Goal: Task Accomplishment & Management: Manage account settings

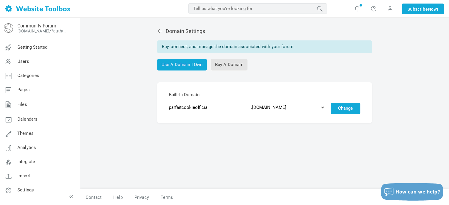
select select "community.chat"
click at [250, 100] on select ".discussion.community .community.chat .forumchitchat.com .discussioncommunity.c…" at bounding box center [287, 107] width 75 height 14
click at [344, 109] on button "Change" at bounding box center [345, 107] width 29 height 11
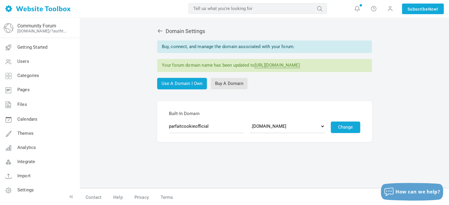
click at [289, 66] on link "https://parfaitcookieofficial.community.chat" at bounding box center [277, 65] width 45 height 6
click at [288, 128] on select ".discussion.community .community.chat .forumchitchat.com .discussioncommunity.c…" at bounding box center [287, 126] width 75 height 14
select select "discussion.community"
click at [250, 119] on select ".discussion.community .community.chat .forumchitchat.com .discussioncommunity.c…" at bounding box center [287, 126] width 75 height 14
click at [345, 124] on button "Change" at bounding box center [345, 126] width 29 height 11
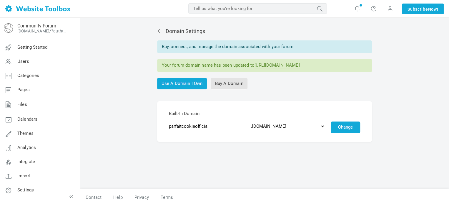
click at [300, 64] on link "[URL][DOMAIN_NAME]" at bounding box center [277, 65] width 45 height 6
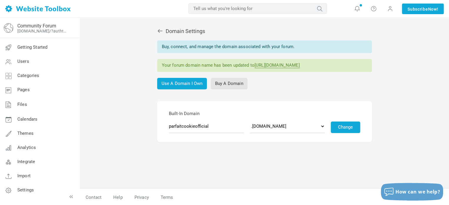
click at [161, 33] on icon at bounding box center [160, 31] width 6 height 6
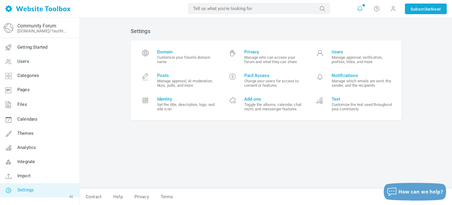
click at [362, 8] on icon at bounding box center [360, 9] width 6 height 6
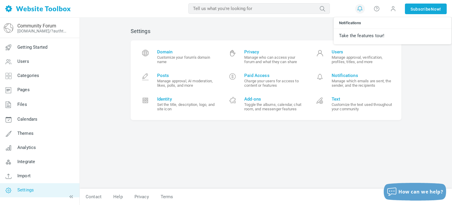
click at [266, 34] on h2 "Settings" at bounding box center [266, 31] width 271 height 6
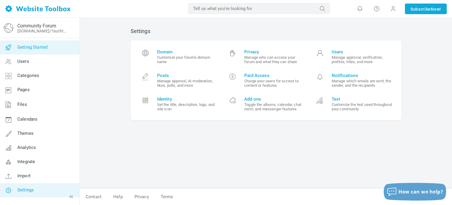
click at [33, 49] on span "Getting Started" at bounding box center [32, 46] width 30 height 5
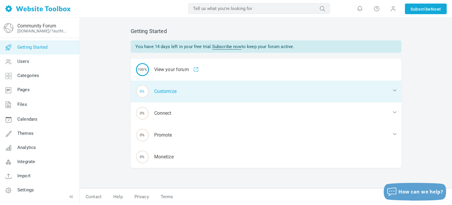
click at [161, 95] on div "0% Customize" at bounding box center [266, 91] width 271 height 22
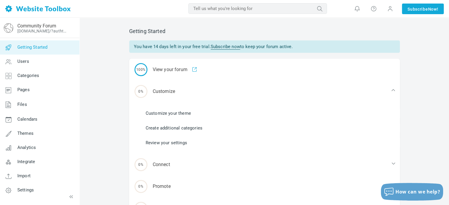
click at [167, 111] on link "Customize your theme" at bounding box center [168, 113] width 45 height 6
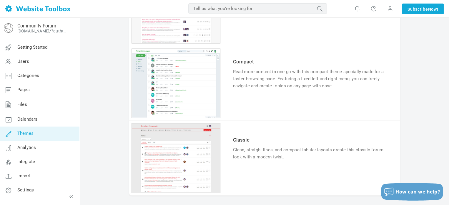
scroll to position [560, 0]
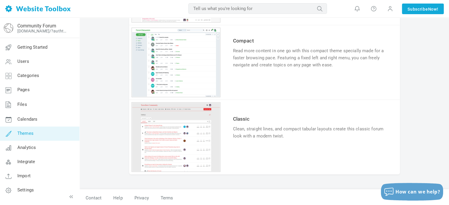
click at [256, 151] on link "Try & Customize" at bounding box center [254, 153] width 43 height 9
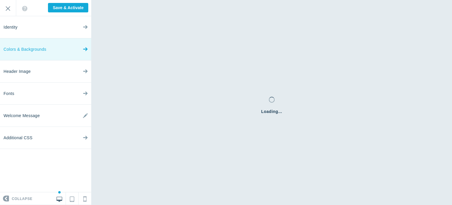
click at [72, 49] on link "Colors & Backgrounds" at bounding box center [45, 49] width 91 height 22
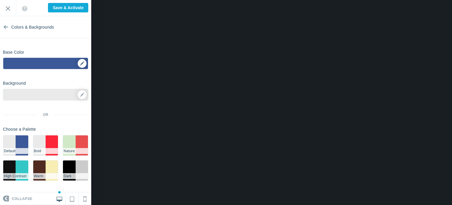
click at [45, 65] on div "▼" at bounding box center [45, 65] width 85 height 15
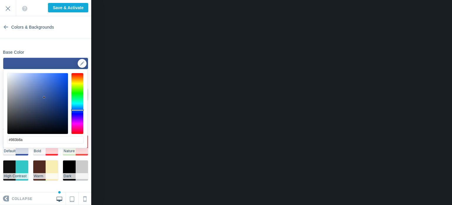
click at [81, 125] on div at bounding box center [77, 103] width 12 height 61
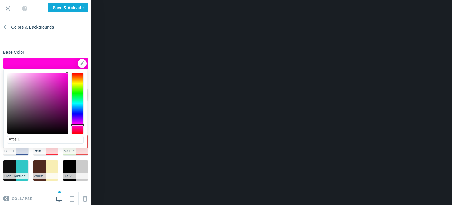
type input "#ff00da"
drag, startPoint x: 60, startPoint y: 78, endPoint x: 72, endPoint y: 70, distance: 14.1
click at [72, 70] on div "#ff00da cancel choose" at bounding box center [46, 151] width 84 height 164
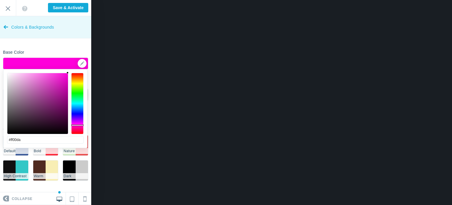
click at [2, 29] on link "Colors & Backgrounds" at bounding box center [45, 27] width 91 height 22
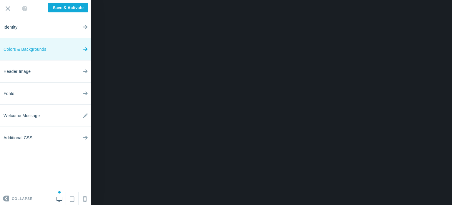
click at [51, 51] on link "Colors & Backgrounds" at bounding box center [45, 49] width 91 height 22
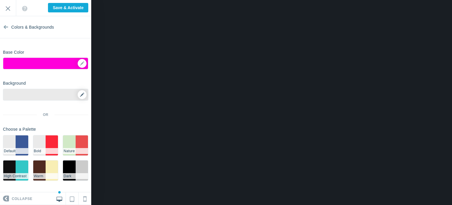
click at [85, 95] on link at bounding box center [82, 94] width 9 height 9
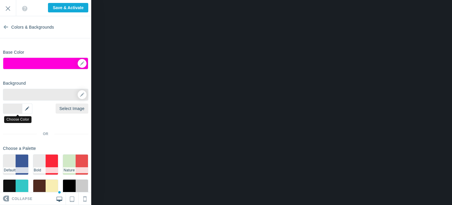
click at [19, 107] on div "▼" at bounding box center [17, 108] width 29 height 10
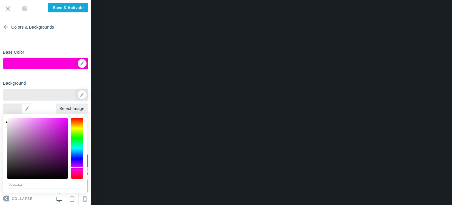
click at [80, 167] on div at bounding box center [77, 147] width 12 height 61
drag, startPoint x: 39, startPoint y: 122, endPoint x: 32, endPoint y: 110, distance: 13.7
click at [32, 0] on body "Loading... Loading... Collapse Identity Colors & Backgrounds Header Image Fonts…" at bounding box center [226, 0] width 452 height 0
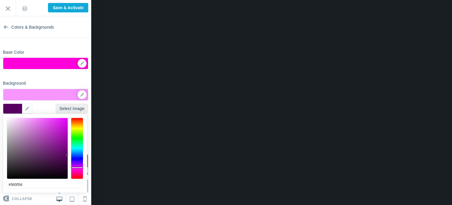
drag, startPoint x: 60, startPoint y: 143, endPoint x: 72, endPoint y: 156, distance: 17.9
click at [72, 156] on div at bounding box center [45, 147] width 77 height 61
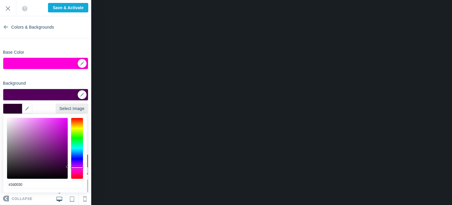
type input "#2b002f"
drag, startPoint x: 66, startPoint y: 167, endPoint x: 71, endPoint y: 167, distance: 4.7
click at [71, 167] on div at bounding box center [45, 147] width 77 height 61
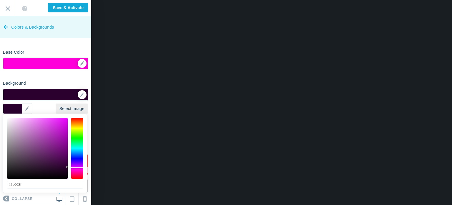
click at [13, 22] on span "Colors & Backgrounds" at bounding box center [32, 27] width 43 height 22
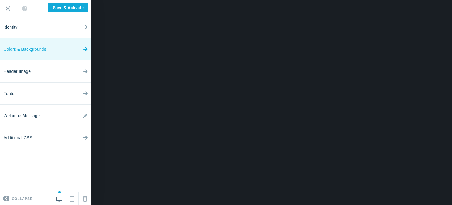
click at [44, 48] on span "Colors & Backgrounds" at bounding box center [25, 49] width 43 height 22
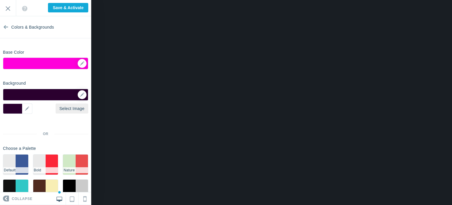
scroll to position [21, 0]
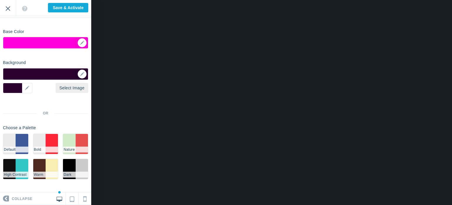
click at [7, 9] on input "Exit" at bounding box center [8, 8] width 16 height 16
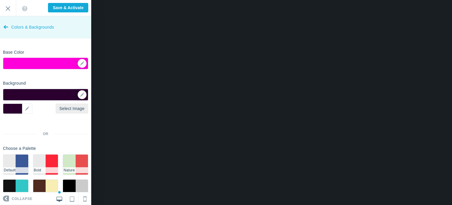
click at [33, 22] on span "Colors & Backgrounds" at bounding box center [32, 27] width 43 height 22
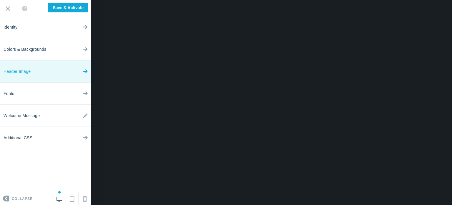
click at [33, 68] on link "Header Image" at bounding box center [45, 71] width 91 height 22
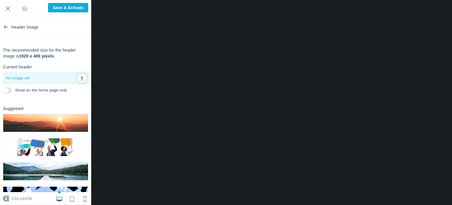
click at [87, 79] on div at bounding box center [45, 77] width 85 height 11
click at [84, 78] on link at bounding box center [82, 78] width 9 height 9
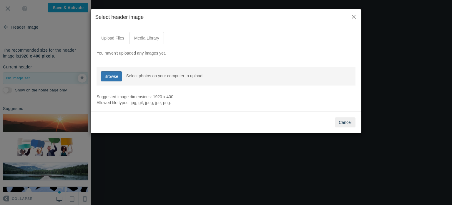
click at [117, 77] on link "Browse" at bounding box center [111, 76] width 21 height 10
type input "C:\fakepath\83072.ec1c1187df0dbb690be4a9a1cedd15cc.png"
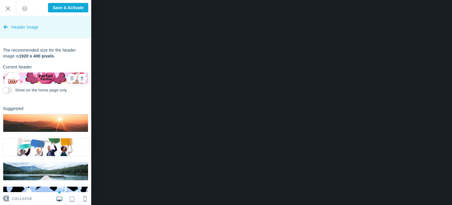
click at [37, 29] on span "Header Image" at bounding box center [24, 27] width 27 height 22
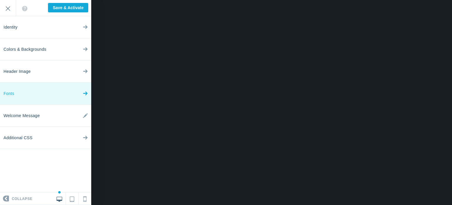
click at [38, 93] on link "Fonts" at bounding box center [45, 93] width 91 height 22
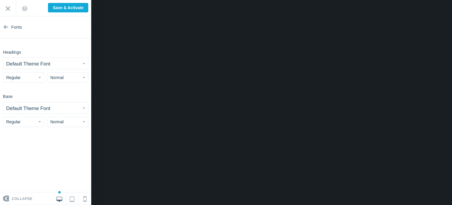
click at [48, 62] on small "Default Theme Font" at bounding box center [28, 64] width 44 height 6
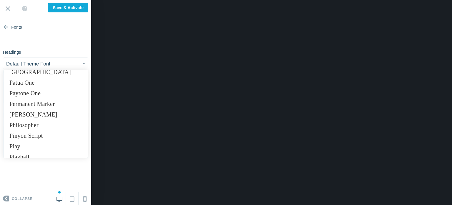
scroll to position [3345, 0]
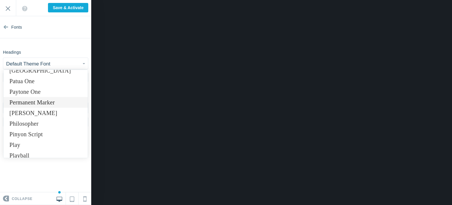
click at [41, 105] on link "Permanent Marker" at bounding box center [46, 102] width 84 height 11
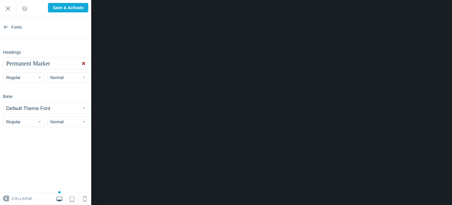
click at [39, 107] on small "Default Theme Font" at bounding box center [28, 108] width 44 height 6
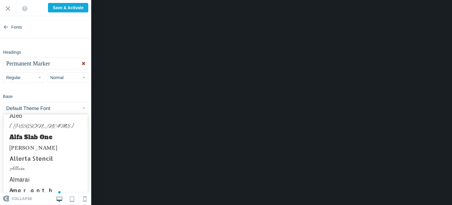
scroll to position [166, 0]
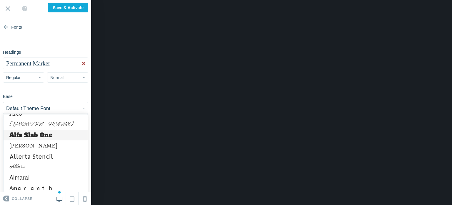
click at [36, 138] on link "Alfa Slab One" at bounding box center [46, 135] width 84 height 11
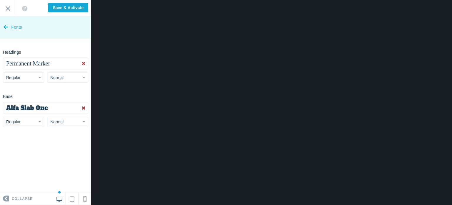
click at [16, 29] on span "Fonts" at bounding box center [16, 27] width 11 height 22
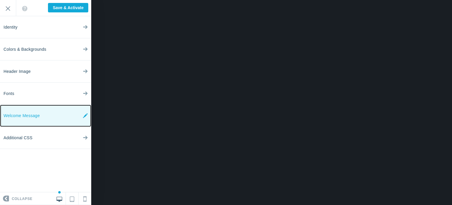
click at [29, 111] on span "Welcome Message" at bounding box center [22, 116] width 36 height 22
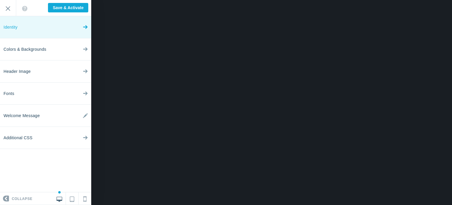
click at [52, 34] on link "Identity" at bounding box center [45, 27] width 91 height 22
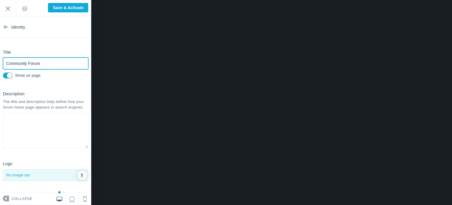
drag, startPoint x: 47, startPoint y: 64, endPoint x: 1, endPoint y: 59, distance: 45.4
click at [1, 59] on div "Title Community Forum Please fill out this field. Show on page" at bounding box center [45, 63] width 91 height 33
paste input "a"
type input "Parfait Paradise"
click at [9, 77] on input "Show on page" at bounding box center [7, 75] width 9 height 6
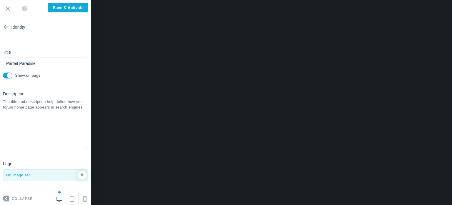
checkbox input "false"
click at [72, 9] on input "Save & Activate" at bounding box center [68, 7] width 40 height 9
type input "Saving..."
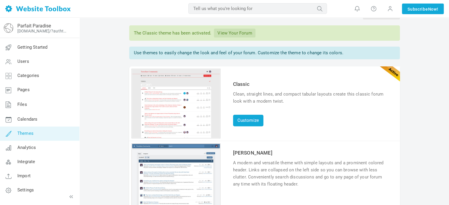
scroll to position [20, 0]
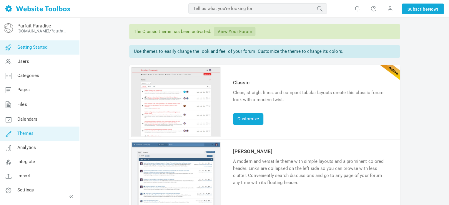
click at [32, 46] on span "Getting Started" at bounding box center [32, 46] width 30 height 5
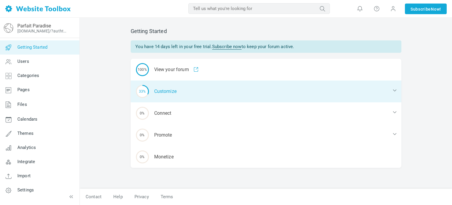
click at [176, 91] on div "33% Customize" at bounding box center [266, 91] width 271 height 22
click at [168, 93] on div "33% Customize" at bounding box center [266, 91] width 271 height 22
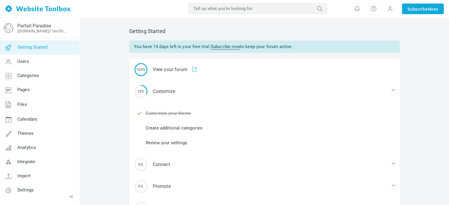
click at [172, 127] on link "Create additional categories" at bounding box center [174, 128] width 57 height 6
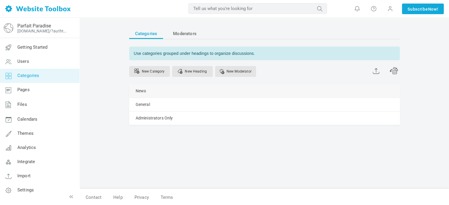
click at [0, 0] on link "Manage" at bounding box center [0, 0] width 0 height 0
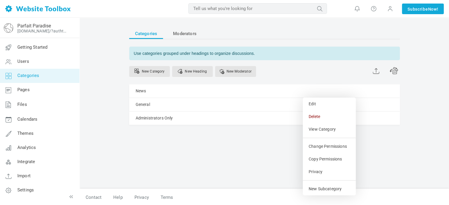
click at [276, 143] on div "Categories Moderators Use categories grouped under headings to organize discuss…" at bounding box center [264, 87] width 271 height 118
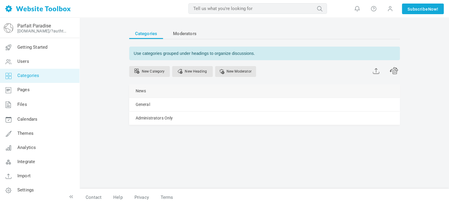
click at [0, 0] on link "Moderators (0)" at bounding box center [0, 0] width 0 height 0
click at [346, 100] on link "Add Moderator" at bounding box center [358, 103] width 43 height 13
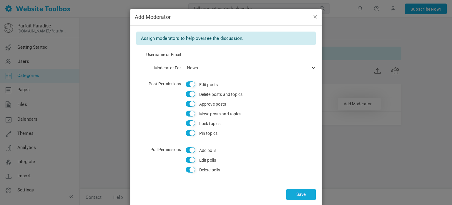
click at [313, 17] on button "button" at bounding box center [315, 16] width 5 height 6
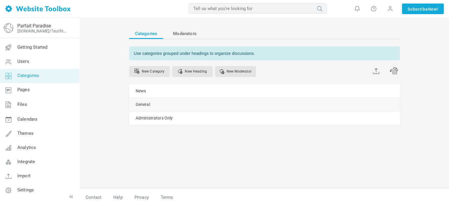
click at [0, 0] on link "Manage" at bounding box center [0, 0] width 0 height 0
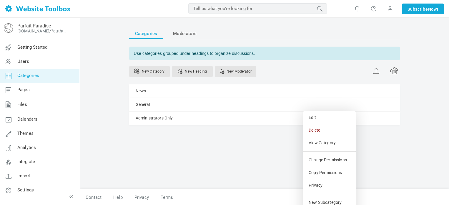
click at [284, 139] on div "Categories Moderators Use categories grouped under headings to organize discuss…" at bounding box center [264, 87] width 271 height 118
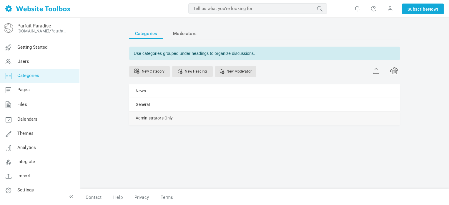
click at [0, 0] on link "Manage" at bounding box center [0, 0] width 0 height 0
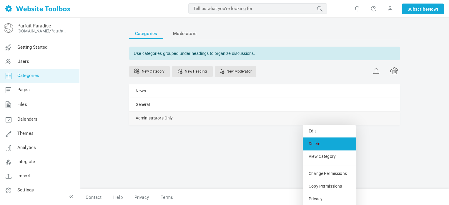
click at [310, 142] on link "Delete" at bounding box center [329, 143] width 53 height 13
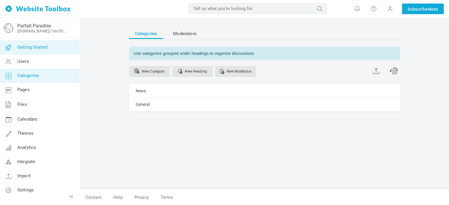
click at [34, 45] on span "Getting Started" at bounding box center [32, 46] width 30 height 5
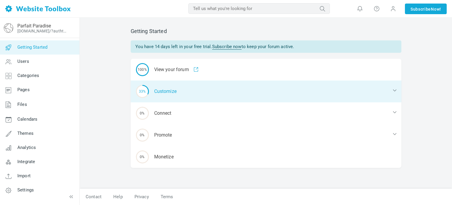
click at [145, 92] on span "33%" at bounding box center [142, 91] width 13 height 13
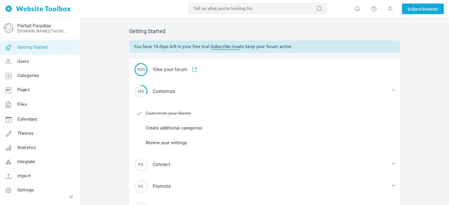
click at [150, 128] on link "Create additional categories" at bounding box center [174, 128] width 57 height 6
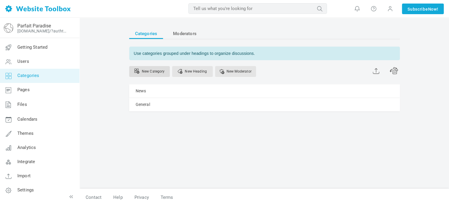
click at [159, 73] on link "New Category" at bounding box center [149, 71] width 41 height 11
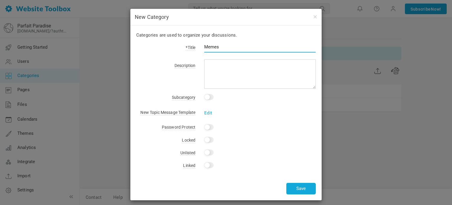
type input "Memes"
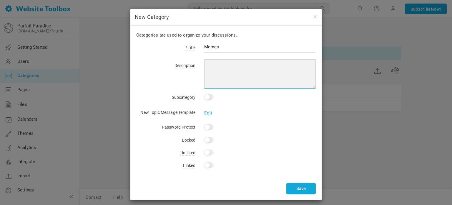
click at [230, 59] on textarea at bounding box center [260, 73] width 112 height 29
type textarea "P"
type textarea "This is for the meeeeeemmmmmeeesssss"
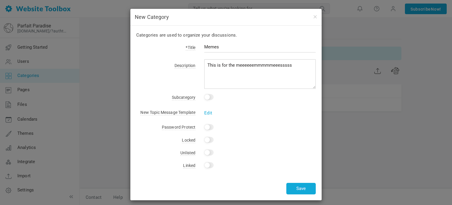
click at [205, 95] on input "checkbox" at bounding box center [208, 97] width 9 height 6
checkbox input "true"
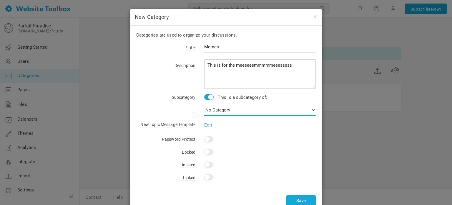
click at [236, 110] on select "No Category News General" at bounding box center [260, 110] width 112 height 12
select select "989130"
click at [204, 104] on select "No Category News General" at bounding box center [260, 110] width 112 height 12
click at [295, 198] on button "Save" at bounding box center [300, 200] width 29 height 11
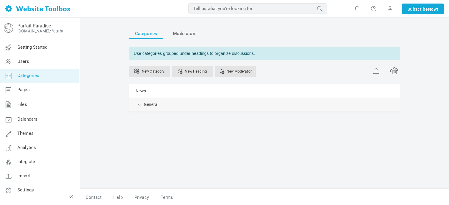
click at [171, 107] on div "General [GEOGRAPHIC_DATA] Edit [GEOGRAPHIC_DATA] View Category Change Permissio…" at bounding box center [264, 104] width 271 height 13
click at [143, 105] on div "General [GEOGRAPHIC_DATA] Edit [GEOGRAPHIC_DATA] View Category Change Permissio…" at bounding box center [264, 104] width 271 height 13
click at [139, 104] on span at bounding box center [140, 104] width 6 height 6
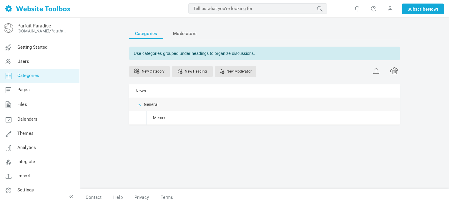
click at [139, 104] on span at bounding box center [140, 104] width 6 height 6
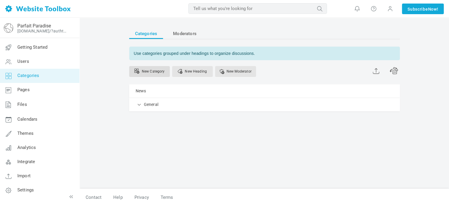
click at [147, 71] on link "New Category" at bounding box center [149, 71] width 41 height 11
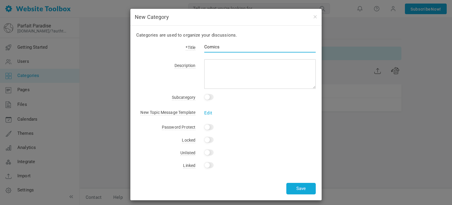
type input "Comics"
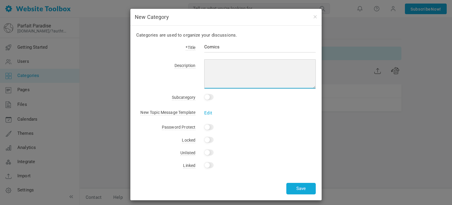
click at [213, 59] on textarea at bounding box center [260, 73] width 112 height 29
type textarea "You can put ya comic's links here"
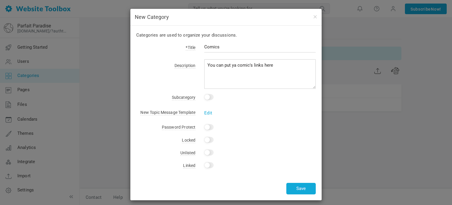
click at [213, 96] on input "checkbox" at bounding box center [208, 97] width 9 height 6
checkbox input "true"
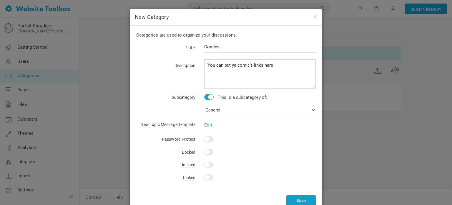
click at [299, 197] on button "Save" at bounding box center [300, 200] width 29 height 11
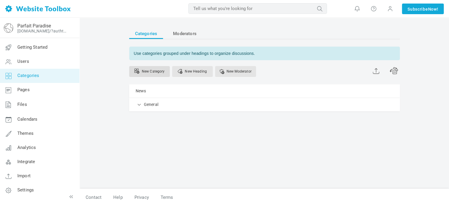
click at [166, 70] on link "New Category" at bounding box center [149, 71] width 41 height 11
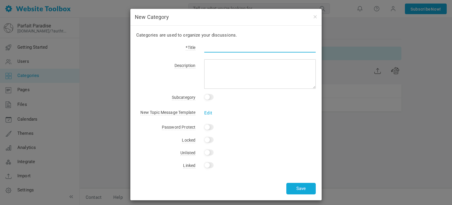
type input "T"
type input "Talking"
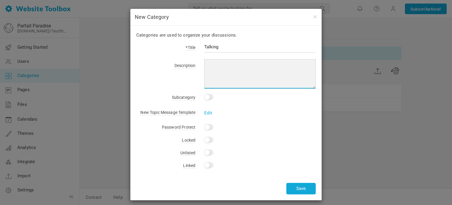
click at [224, 77] on textarea at bounding box center [260, 73] width 112 height 29
type textarea "j"
type textarea "Chat here"
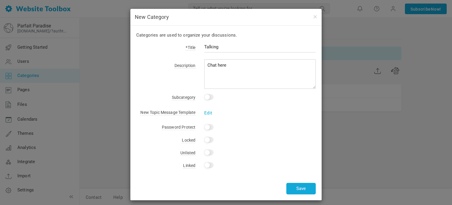
click at [211, 95] on input "checkbox" at bounding box center [208, 97] width 9 height 6
checkbox input "true"
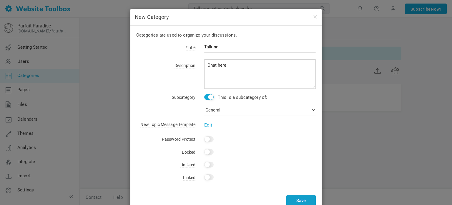
click at [299, 198] on button "Save" at bounding box center [300, 200] width 29 height 11
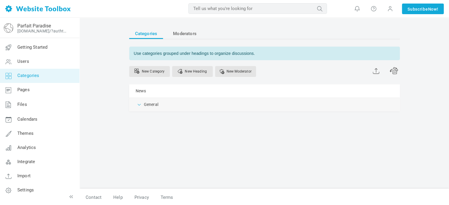
click at [142, 102] on span at bounding box center [140, 104] width 6 height 6
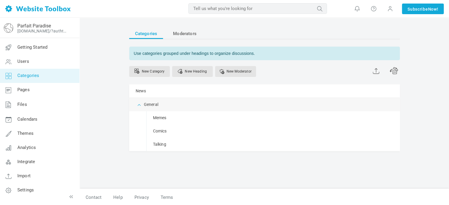
click at [141, 102] on span at bounding box center [140, 104] width 6 height 6
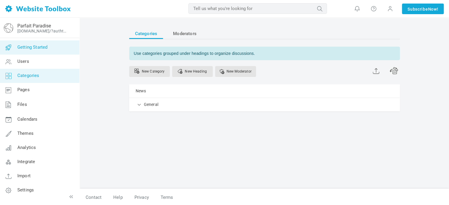
click at [53, 48] on link "Getting Started" at bounding box center [40, 47] width 80 height 14
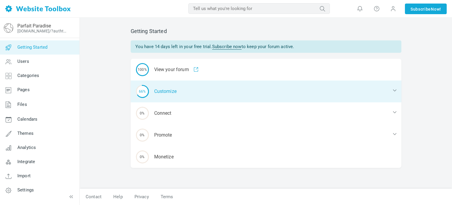
click at [150, 87] on div "66% Customize" at bounding box center [266, 91] width 271 height 22
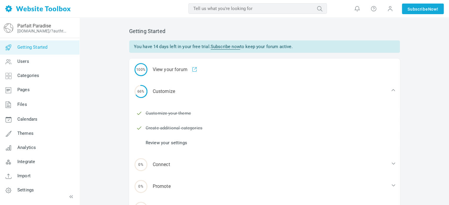
click at [158, 141] on link "Review your settings" at bounding box center [167, 142] width 42 height 6
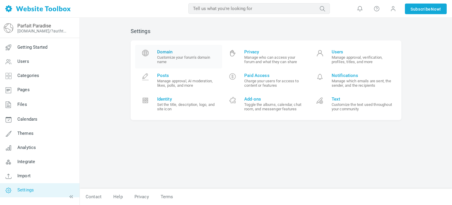
click at [167, 52] on span "Domain" at bounding box center [187, 51] width 61 height 5
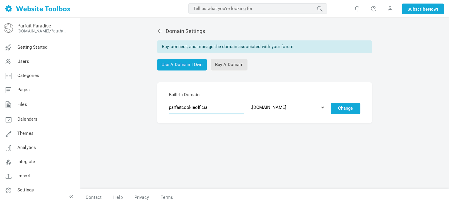
drag, startPoint x: 209, startPoint y: 107, endPoint x: 181, endPoint y: 105, distance: 28.0
click at [181, 105] on input "parfaitcookieofficial" at bounding box center [206, 107] width 75 height 14
type input "parfait-pardise"
click at [347, 111] on button "Change" at bounding box center [345, 107] width 29 height 11
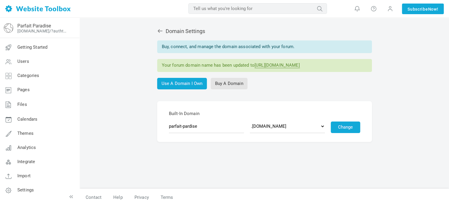
click at [276, 64] on link "[URL][DOMAIN_NAME]" at bounding box center [277, 65] width 45 height 6
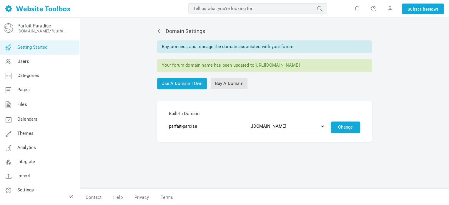
click at [28, 49] on span "Getting Started" at bounding box center [32, 46] width 30 height 5
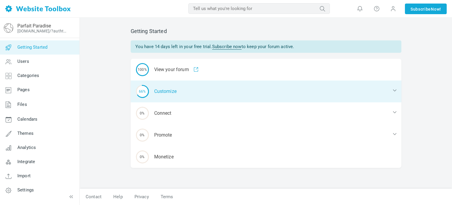
click at [159, 91] on div "66% Customize" at bounding box center [266, 91] width 271 height 22
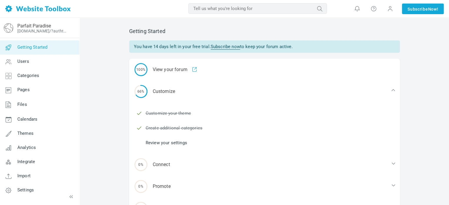
click at [162, 141] on link "Review your settings" at bounding box center [167, 142] width 42 height 6
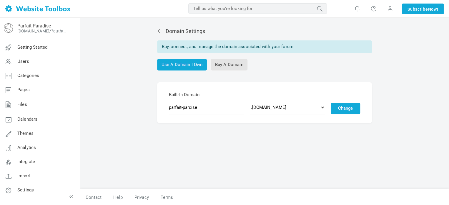
click at [161, 33] on icon at bounding box center [160, 31] width 6 height 6
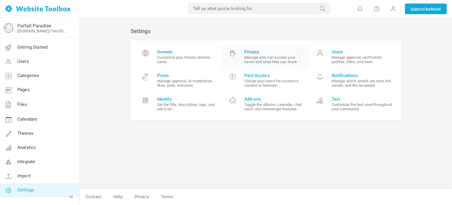
click at [239, 52] on link "Privacy Manage who can access your forum and what they can share" at bounding box center [265, 57] width 87 height 24
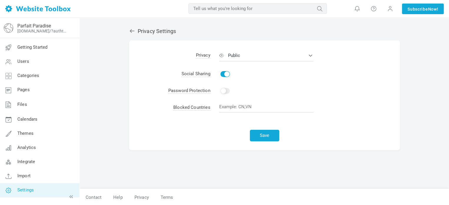
click at [224, 90] on input "Enable" at bounding box center [225, 91] width 9 height 6
checkbox input "false"
click at [214, 98] on td "Enable Change" at bounding box center [305, 90] width 190 height 17
click at [132, 29] on icon at bounding box center [132, 31] width 6 height 6
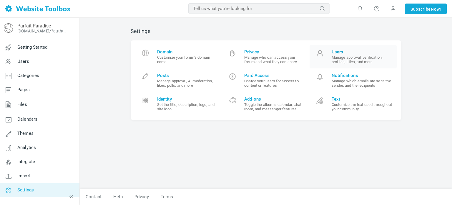
click at [321, 54] on span at bounding box center [320, 55] width 12 height 12
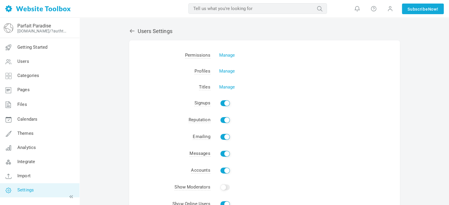
click at [129, 29] on icon at bounding box center [132, 31] width 6 height 6
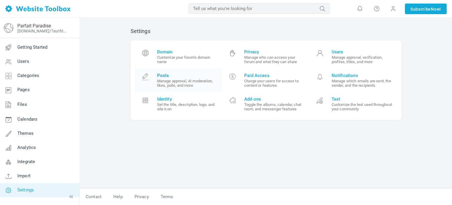
click at [147, 79] on span at bounding box center [146, 79] width 12 height 12
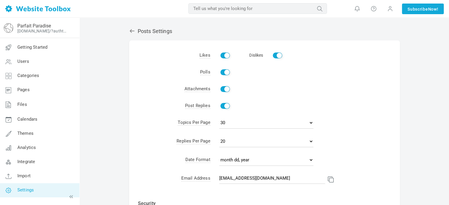
click at [222, 57] on input "Enable" at bounding box center [225, 55] width 9 height 6
checkbox input "false"
click at [272, 124] on select "10 15 30 50 100" at bounding box center [266, 123] width 94 height 12
select select "100"
click at [219, 117] on select "10 15 30 50 100" at bounding box center [266, 123] width 94 height 12
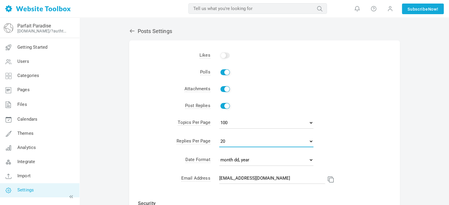
click at [237, 141] on select "10 15 20 25 50" at bounding box center [266, 141] width 94 height 12
select select "10"
click at [219, 135] on select "10 15 20 25 50" at bounding box center [266, 141] width 94 height 12
click at [225, 120] on select "10 15 30 50 100" at bounding box center [266, 123] width 94 height 12
click at [219, 117] on select "10 15 30 50 100" at bounding box center [266, 123] width 94 height 12
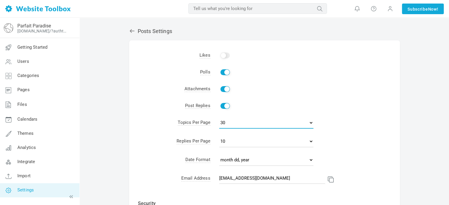
click at [230, 125] on select "10 15 30 50 100" at bounding box center [266, 123] width 94 height 12
select select "15"
click at [219, 117] on select "10 15 30 50 100" at bounding box center [266, 123] width 94 height 12
click at [156, 109] on td "Post Replies" at bounding box center [169, 105] width 81 height 17
click at [229, 140] on select "10 15 20 25 50" at bounding box center [266, 141] width 94 height 12
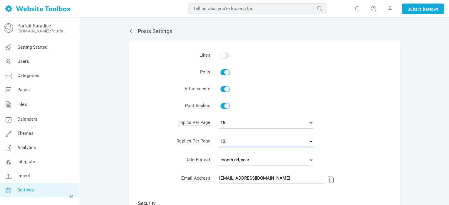
select select "20"
click at [219, 135] on select "10 15 20 25 50" at bounding box center [266, 141] width 94 height 12
click at [243, 124] on select "10 15 30 50 100" at bounding box center [266, 123] width 94 height 12
select select "10"
click at [219, 117] on select "10 15 30 50 100" at bounding box center [266, 123] width 94 height 12
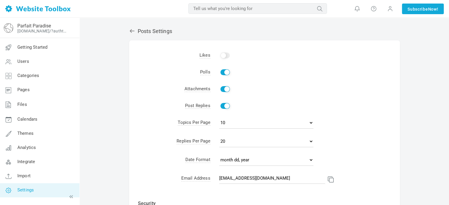
click at [164, 102] on td "Post Replies" at bounding box center [169, 105] width 81 height 17
click at [132, 31] on icon at bounding box center [132, 31] width 6 height 6
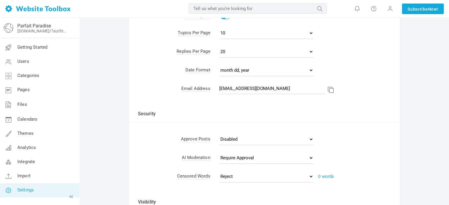
scroll to position [220, 0]
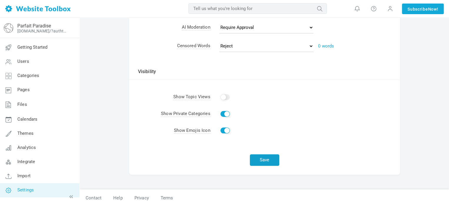
click at [258, 156] on button "Save" at bounding box center [264, 159] width 29 height 11
click at [223, 95] on input "Show" at bounding box center [225, 97] width 9 height 6
checkbox input "true"
click at [274, 158] on button "Save" at bounding box center [264, 159] width 29 height 11
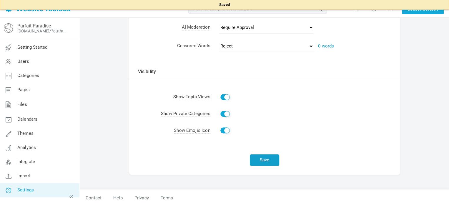
scroll to position [0, 0]
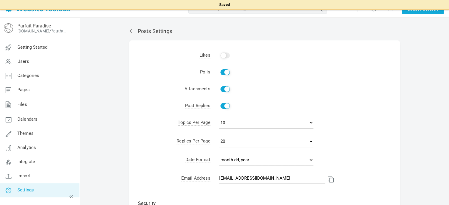
click at [133, 31] on icon at bounding box center [132, 31] width 6 height 6
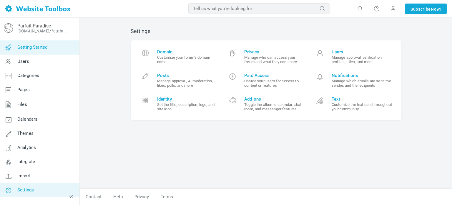
click at [39, 49] on span "Getting Started" at bounding box center [32, 46] width 30 height 5
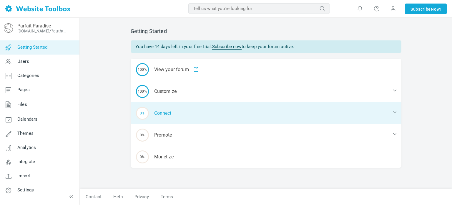
click at [159, 110] on div "0% Connect" at bounding box center [266, 113] width 271 height 22
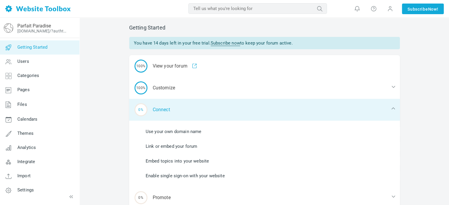
scroll to position [8, 0]
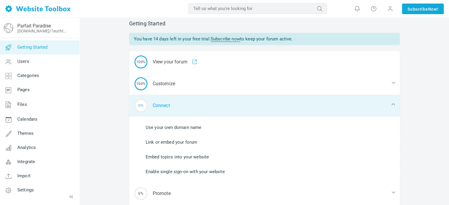
click at [160, 107] on div "0% Connect" at bounding box center [264, 106] width 271 height 22
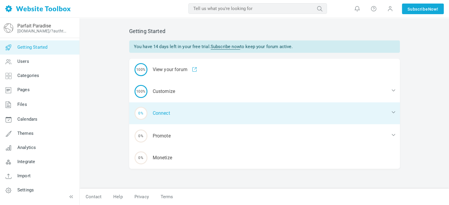
scroll to position [0, 0]
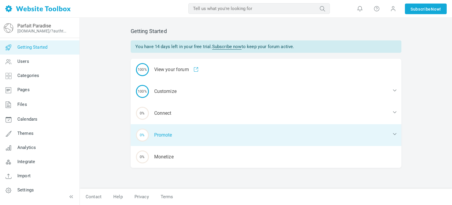
click at [169, 131] on div "0% Promote" at bounding box center [266, 135] width 271 height 22
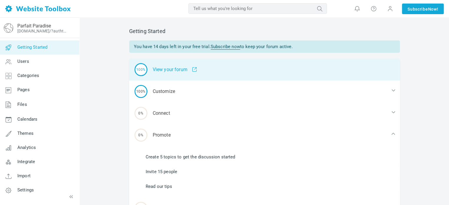
click at [169, 71] on div "100% View your forum" at bounding box center [264, 70] width 271 height 22
